Goal: Transaction & Acquisition: Purchase product/service

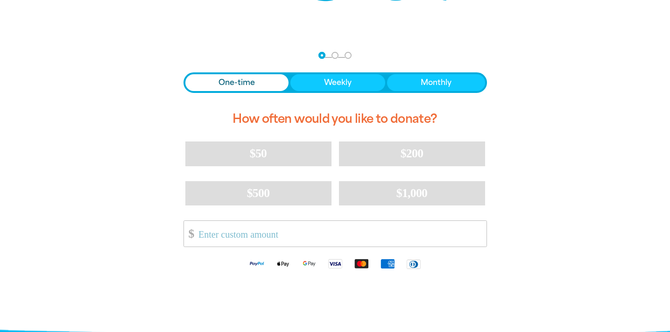
scroll to position [169, 0]
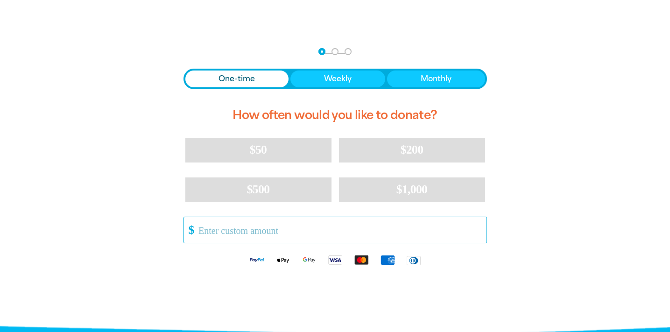
click at [289, 232] on input "Other Amount" at bounding box center [339, 230] width 294 height 26
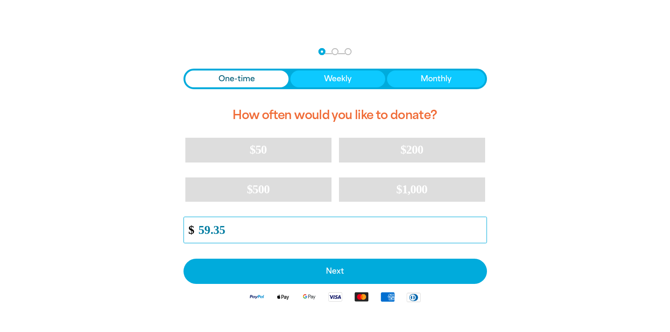
click at [481, 233] on input "59.35" at bounding box center [339, 230] width 294 height 26
click at [481, 233] on input "58.35" at bounding box center [339, 230] width 294 height 26
click at [480, 226] on input "59.35" at bounding box center [339, 230] width 294 height 26
click at [480, 226] on input "60.35" at bounding box center [339, 230] width 294 height 26
click at [480, 226] on input "61.35" at bounding box center [339, 230] width 294 height 26
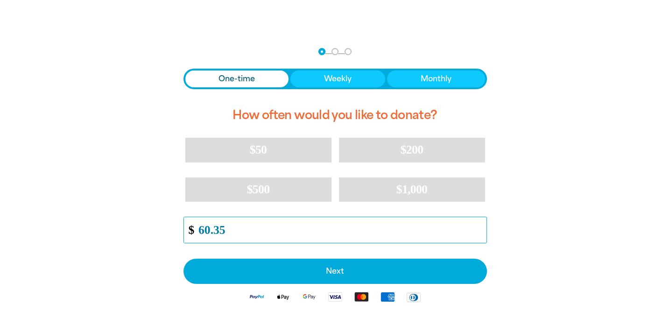
type input "60.35"
click at [481, 234] on input "60.35" at bounding box center [339, 230] width 294 height 26
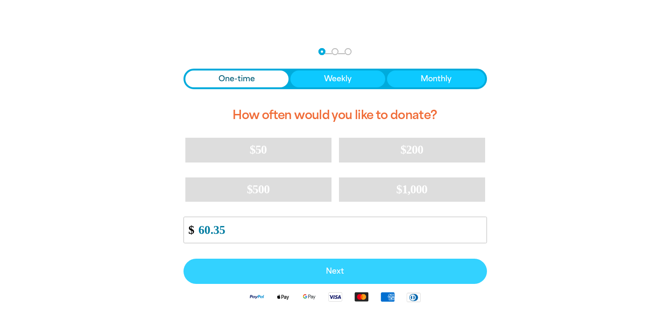
click at [329, 272] on span "Next" at bounding box center [335, 271] width 283 height 7
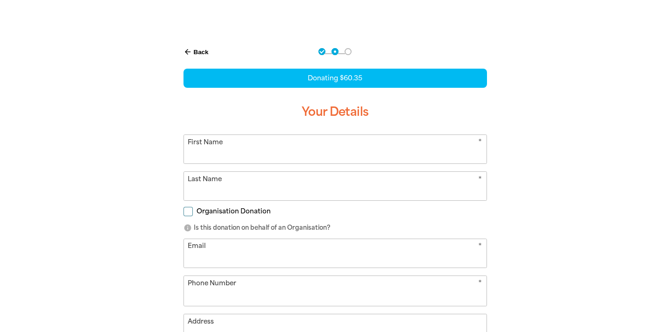
select select "AU"
click at [266, 150] on input "First Name" at bounding box center [335, 149] width 303 height 28
type input "Maree"
type input "[PERSON_NAME]"
type input "[EMAIL_ADDRESS][DOMAIN_NAME]"
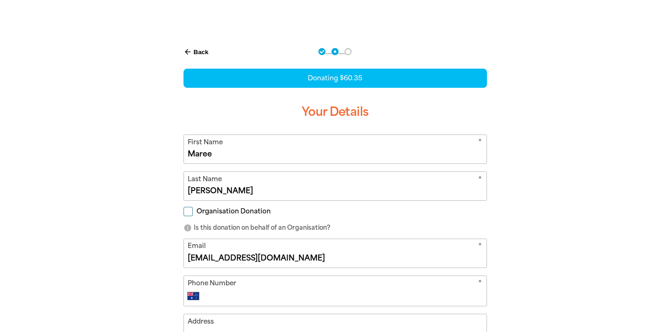
type input "66515644"
type input "[STREET_ADDRESS]"
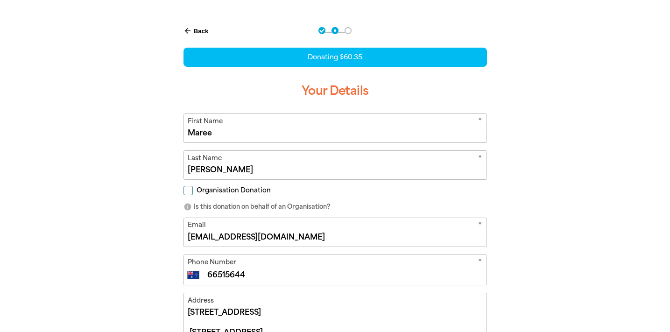
scroll to position [191, 0]
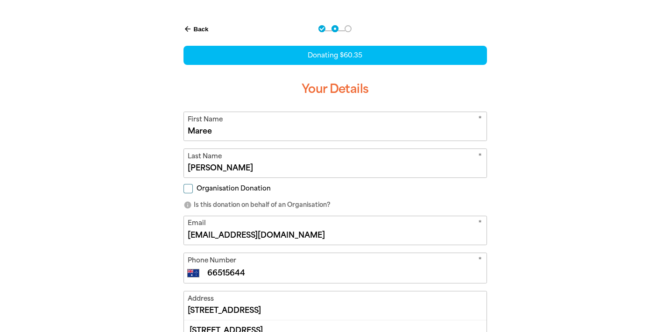
click at [187, 189] on input "Organisation Donation" at bounding box center [188, 188] width 9 height 9
checkbox input "true"
select select "AU"
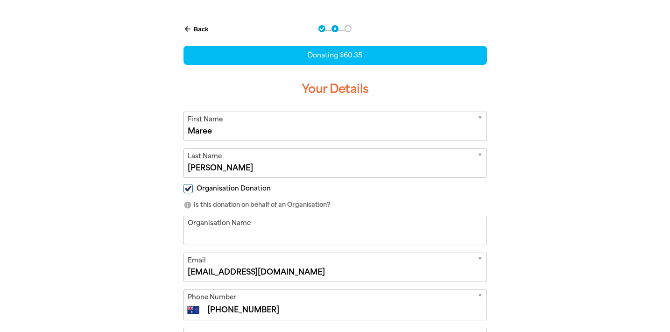
click at [273, 233] on input "Organisation Name" at bounding box center [335, 230] width 303 height 28
type input "[PERSON_NAME][GEOGRAPHIC_DATA] OSHC"
type input "66515644"
type input "[STREET_ADDRESS]"
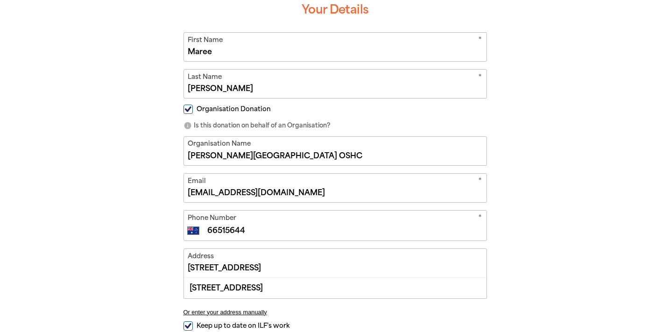
scroll to position [273, 0]
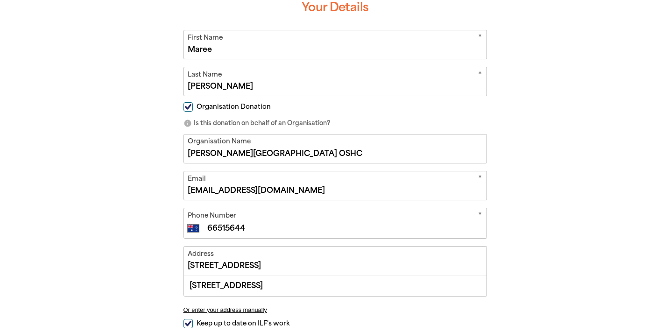
click at [259, 229] on input "66515644" at bounding box center [344, 228] width 276 height 11
type input "66517400"
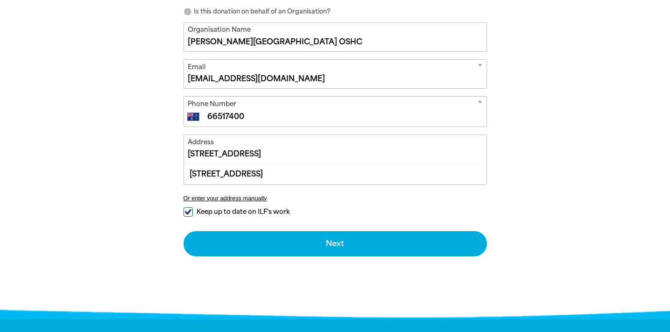
scroll to position [385, 0]
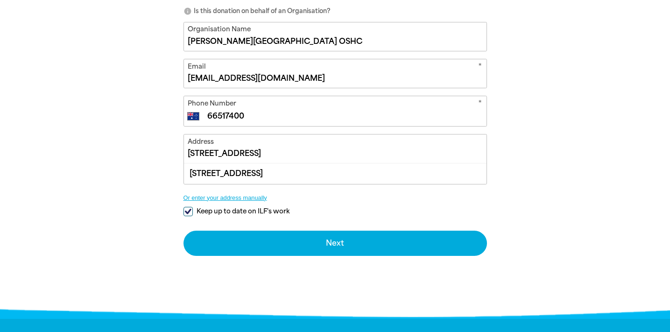
click at [314, 176] on div "[STREET_ADDRESS]" at bounding box center [335, 173] width 303 height 20
type input "[STREET_ADDRESS]"
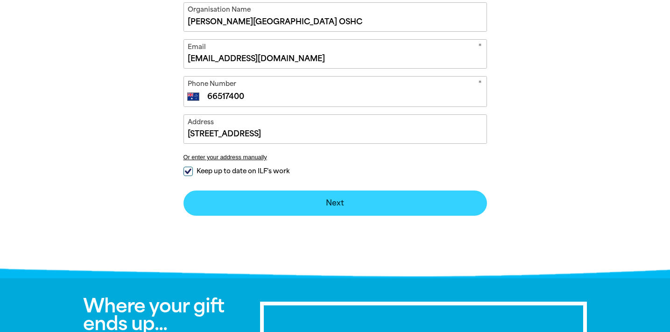
click at [334, 201] on button "Next chevron_right" at bounding box center [336, 203] width 304 height 25
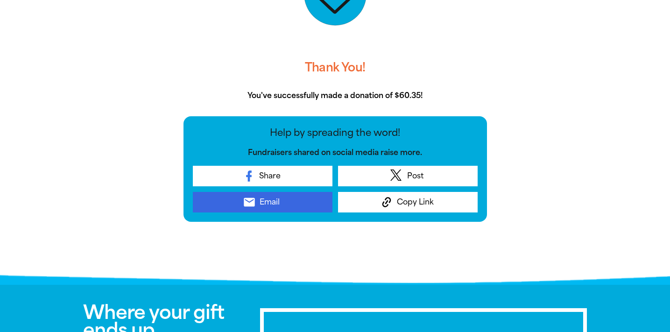
scroll to position [278, 0]
